Goal: Task Accomplishment & Management: Complete application form

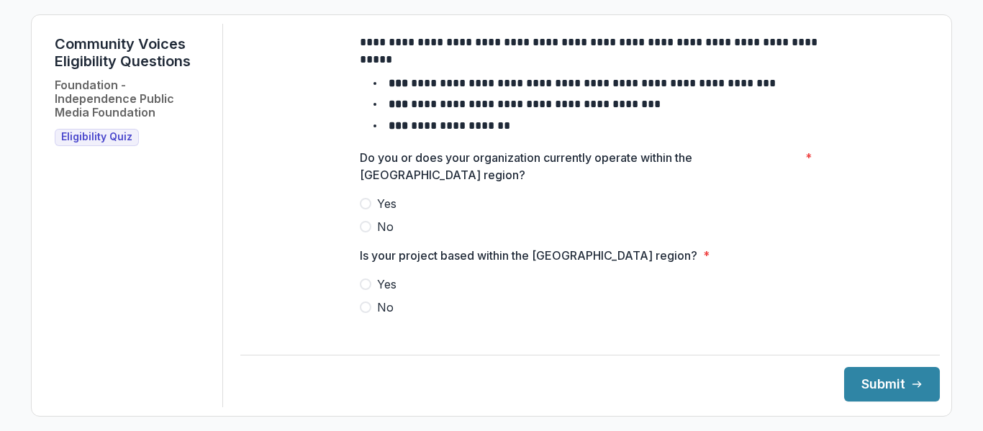
scroll to position [90, 0]
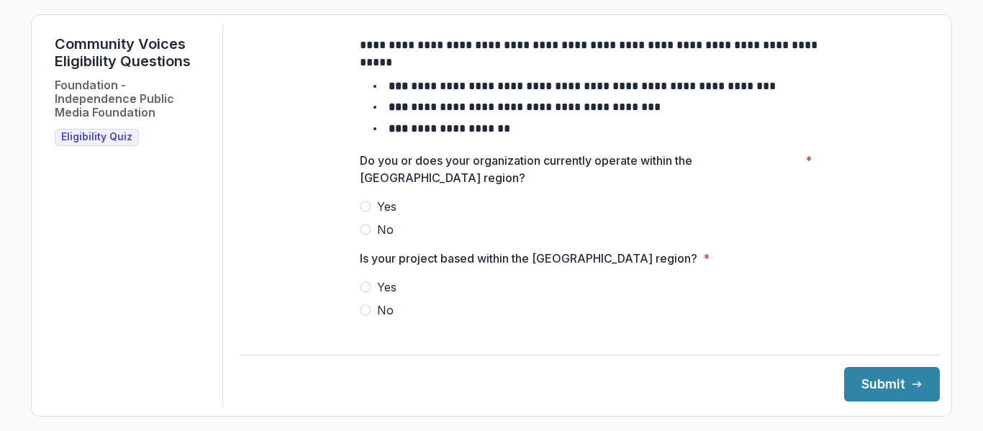
click at [364, 212] on span at bounding box center [366, 207] width 12 height 12
click at [367, 293] on span at bounding box center [366, 288] width 12 height 12
click at [929, 153] on div "**********" at bounding box center [590, 216] width 700 height 384
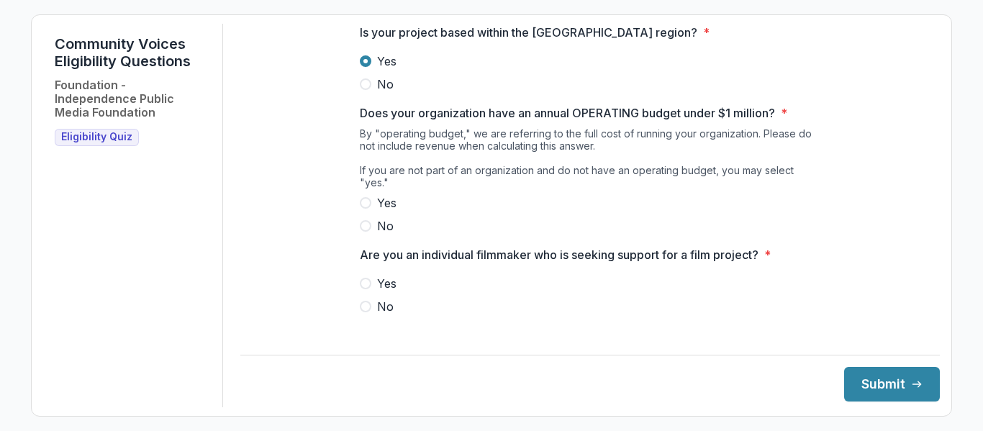
scroll to position [318, 0]
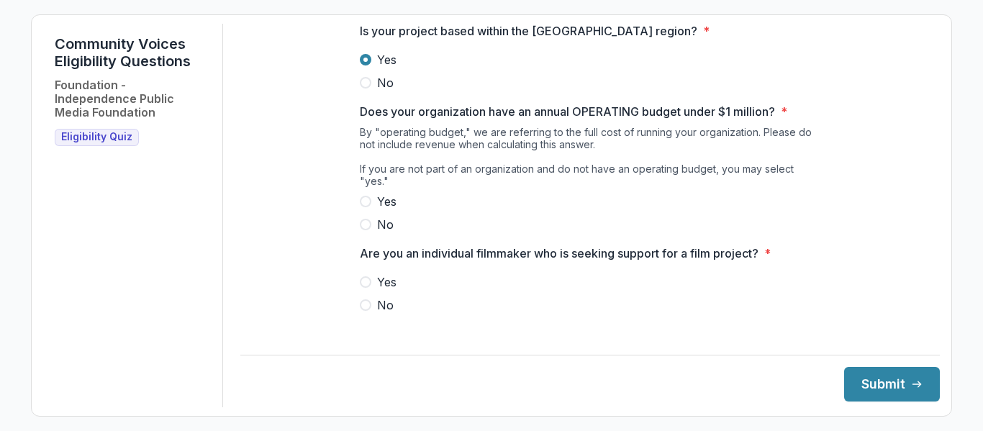
click at [364, 204] on span at bounding box center [366, 202] width 12 height 12
click at [368, 306] on span at bounding box center [366, 306] width 12 height 12
click at [890, 393] on button "Submit" at bounding box center [893, 384] width 96 height 35
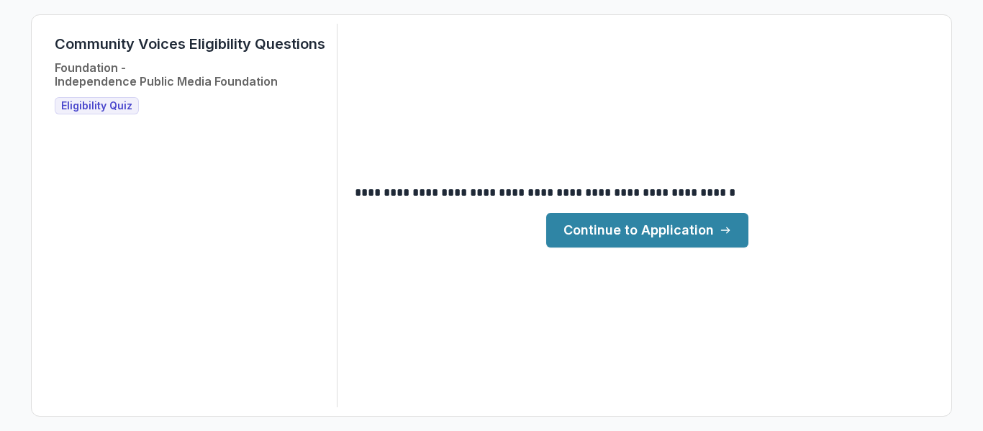
click at [689, 235] on link "Continue to Application" at bounding box center [647, 230] width 202 height 35
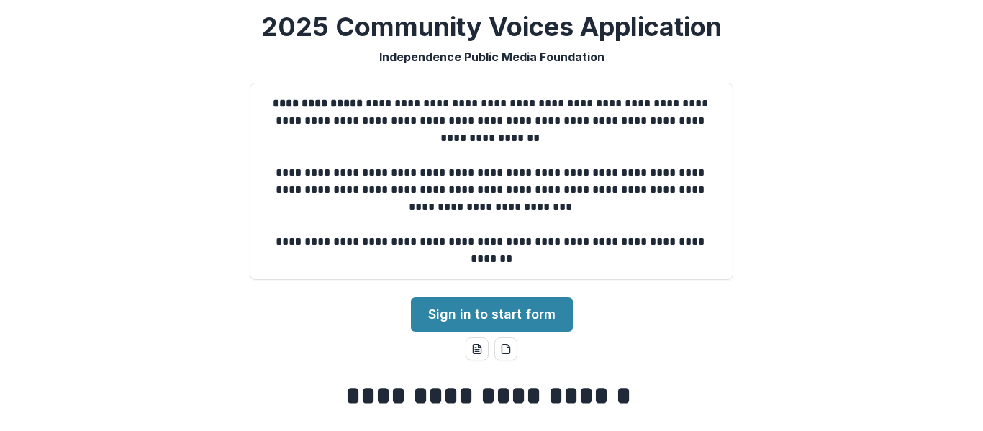
click at [849, 247] on div "**********" at bounding box center [491, 215] width 983 height 431
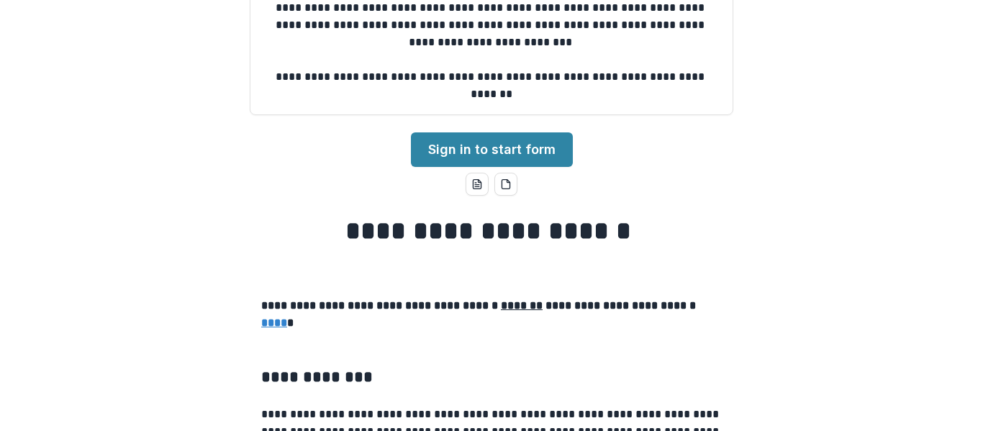
scroll to position [144, 0]
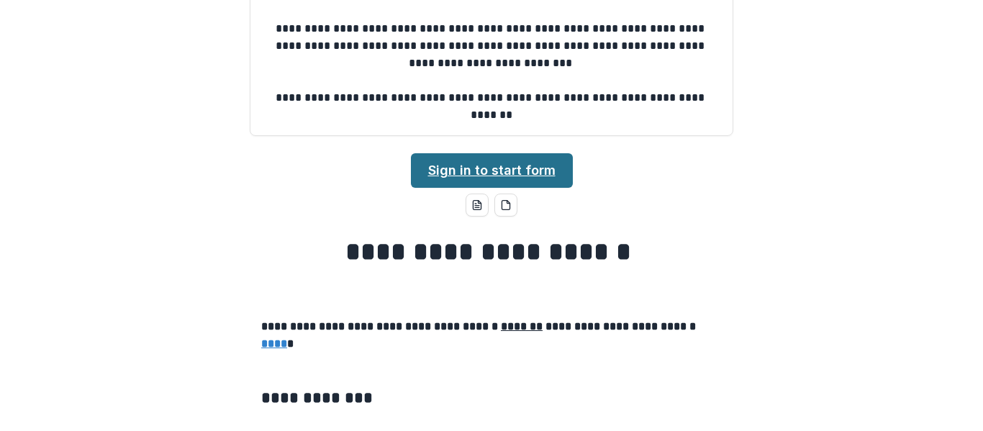
click at [503, 181] on link "Sign in to start form" at bounding box center [492, 170] width 162 height 35
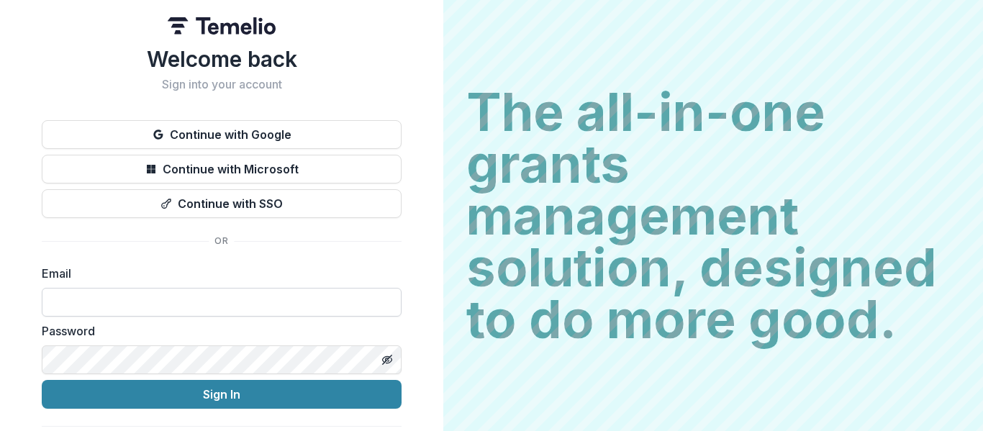
click at [263, 300] on input at bounding box center [222, 302] width 360 height 29
type input "**********"
click at [389, 356] on line "Toggle password visibility" at bounding box center [387, 360] width 9 height 9
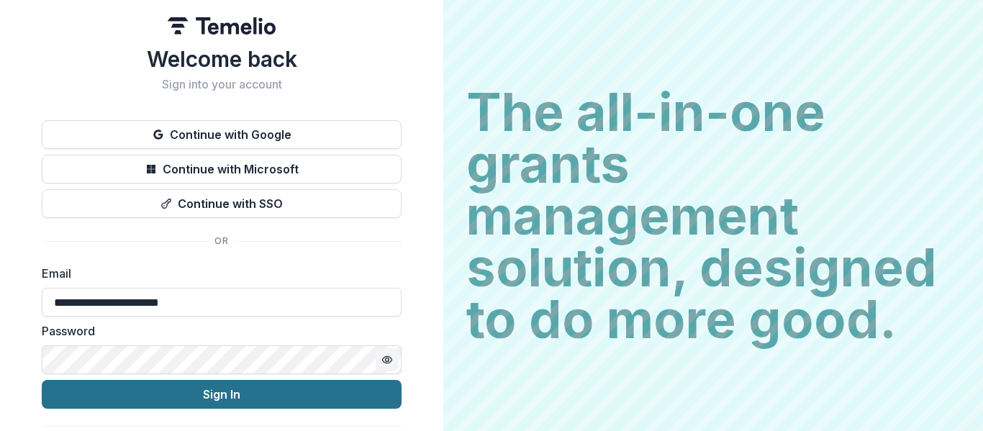
click at [245, 398] on button "Sign In" at bounding box center [222, 394] width 360 height 29
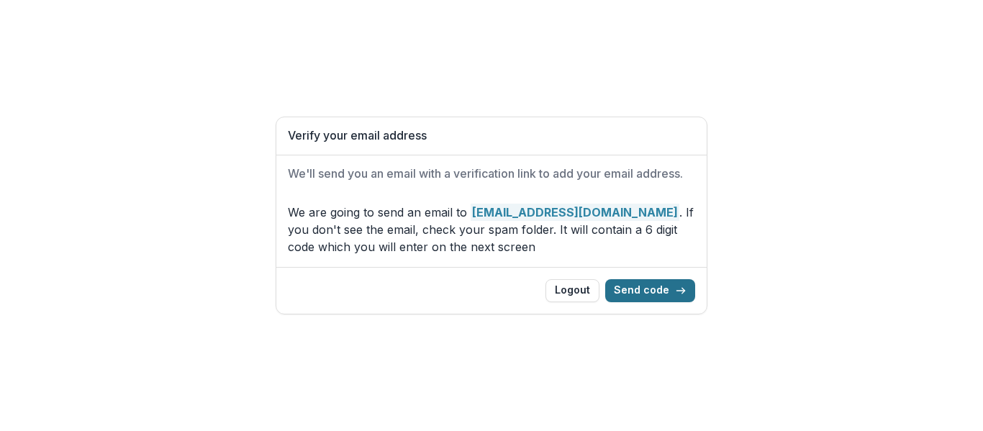
click at [654, 297] on button "Send code" at bounding box center [650, 290] width 90 height 23
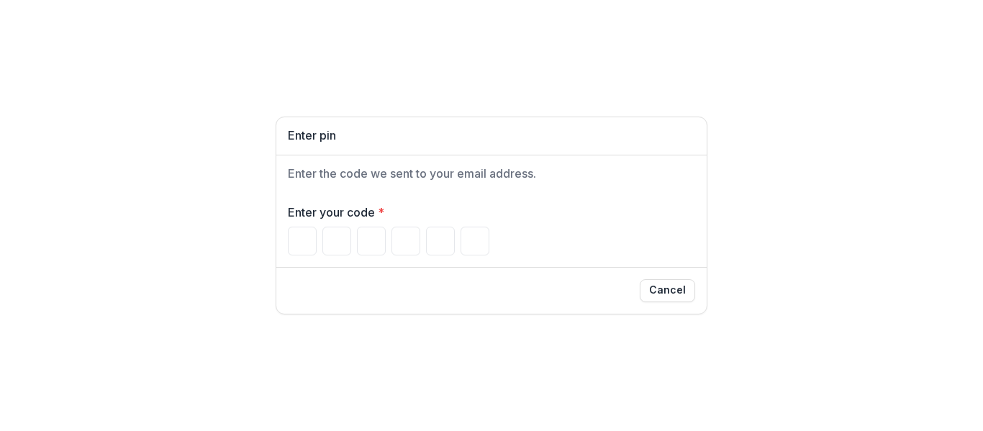
paste input "******"
type input "*"
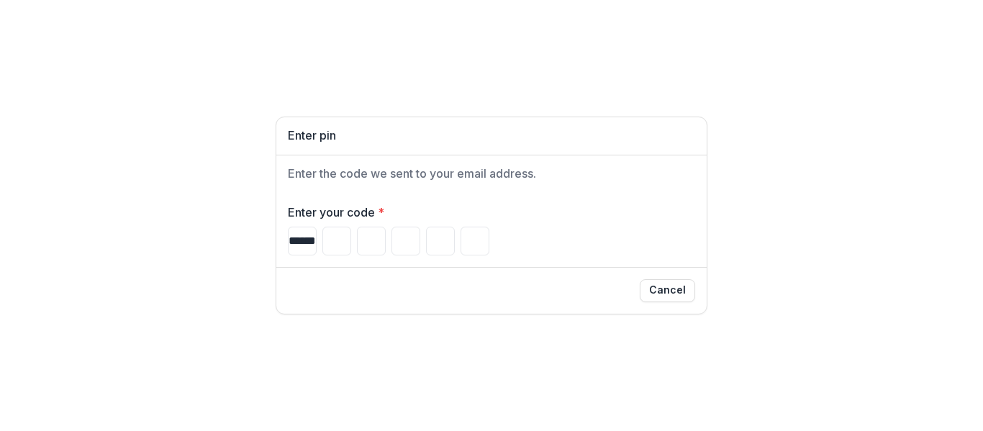
type input "*"
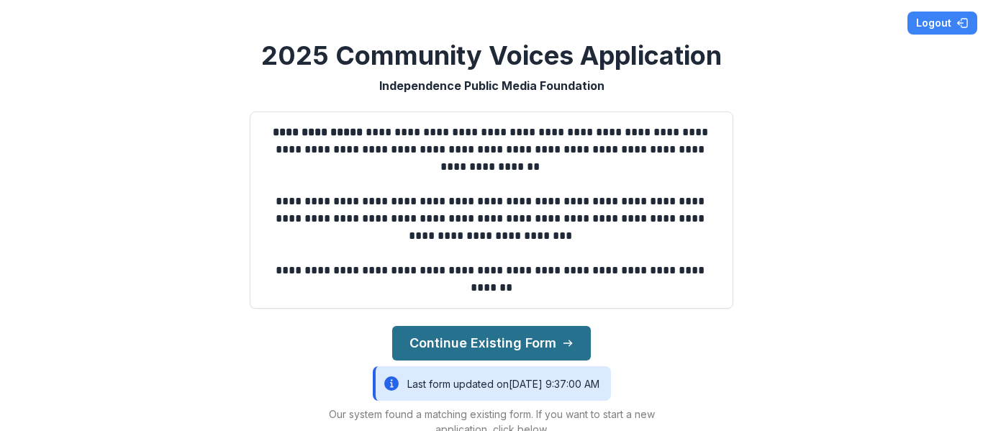
click at [518, 338] on button "Continue Existing Form" at bounding box center [491, 343] width 199 height 35
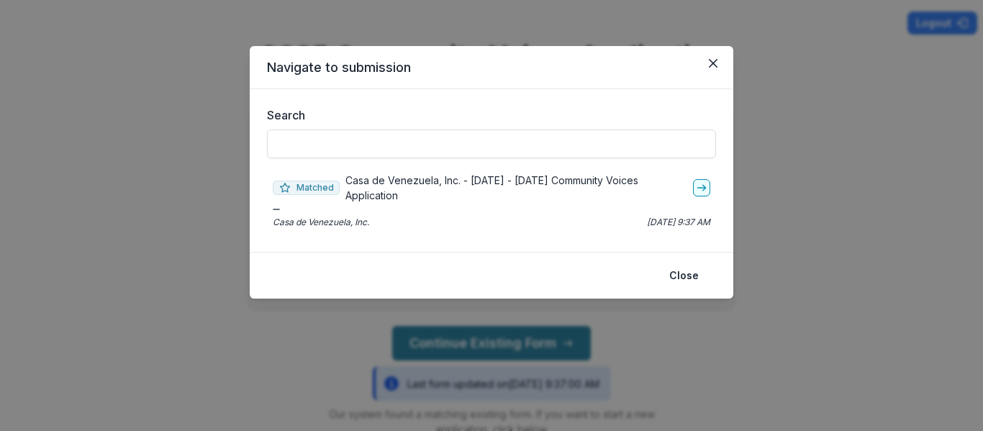
click at [515, 216] on div "Casa de Venezuela, Inc. Aug 24, 2025, 9:37 AM" at bounding box center [492, 222] width 438 height 13
click at [507, 181] on p "Casa de Venezuela, Inc. - 2025 - 2025 Community Voices Application" at bounding box center [517, 188] width 342 height 30
click at [700, 182] on icon "go-to" at bounding box center [702, 188] width 12 height 12
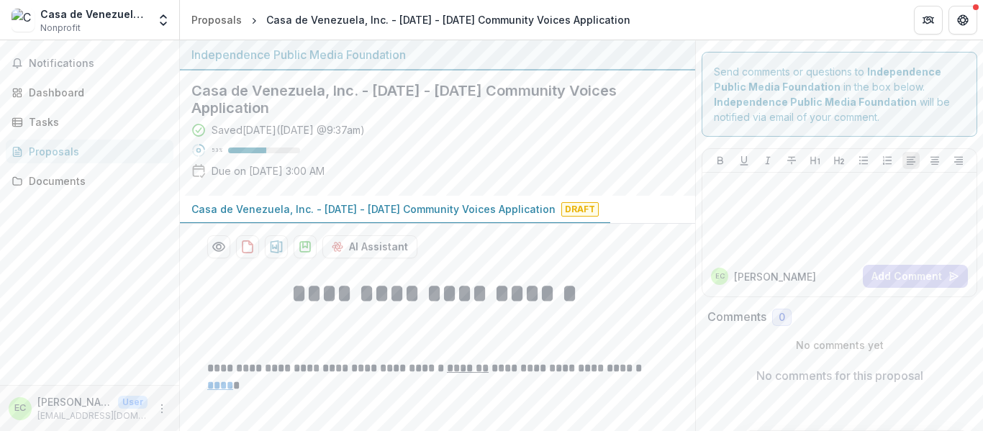
click at [223, 322] on h1 at bounding box center [437, 330] width 461 height 36
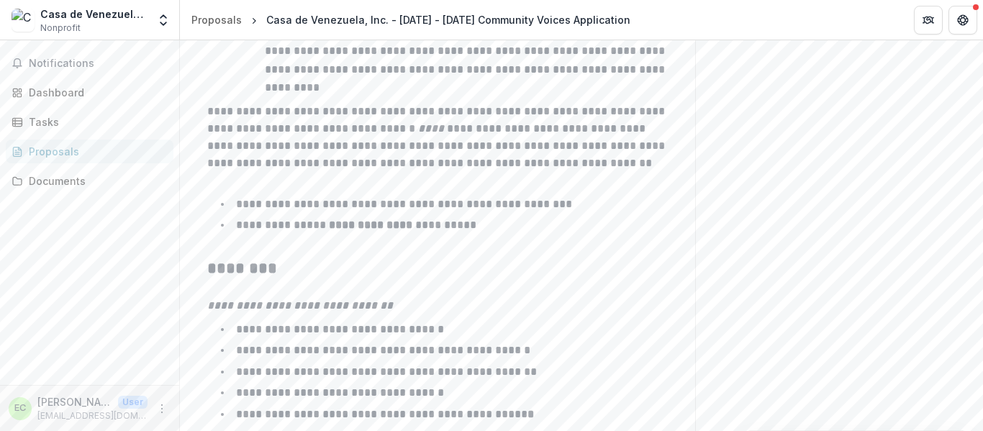
scroll to position [2464, 0]
